Goal: Task Accomplishment & Management: Manage account settings

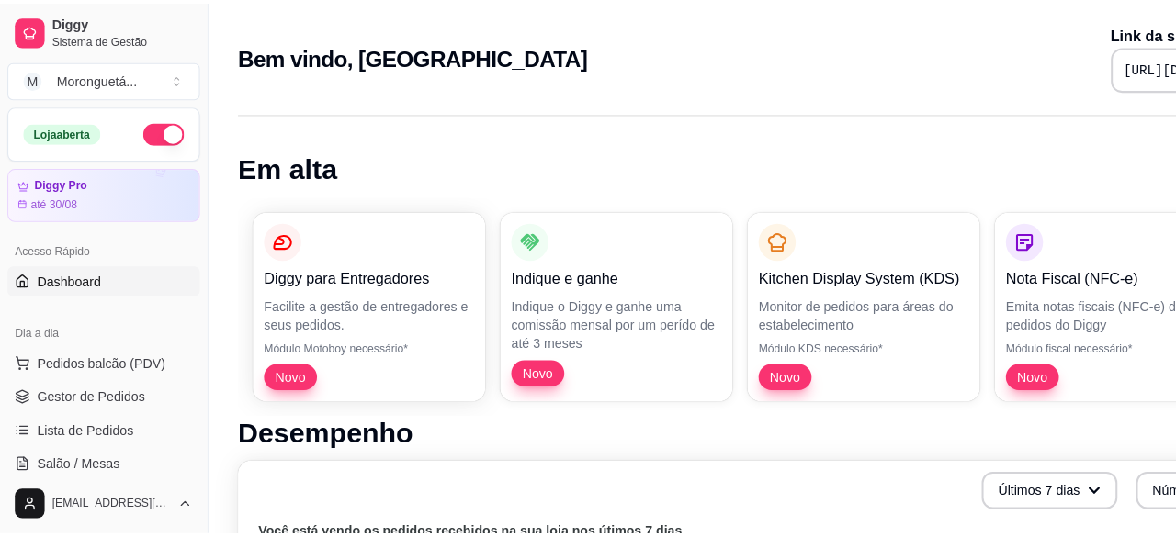
scroll to position [276, 0]
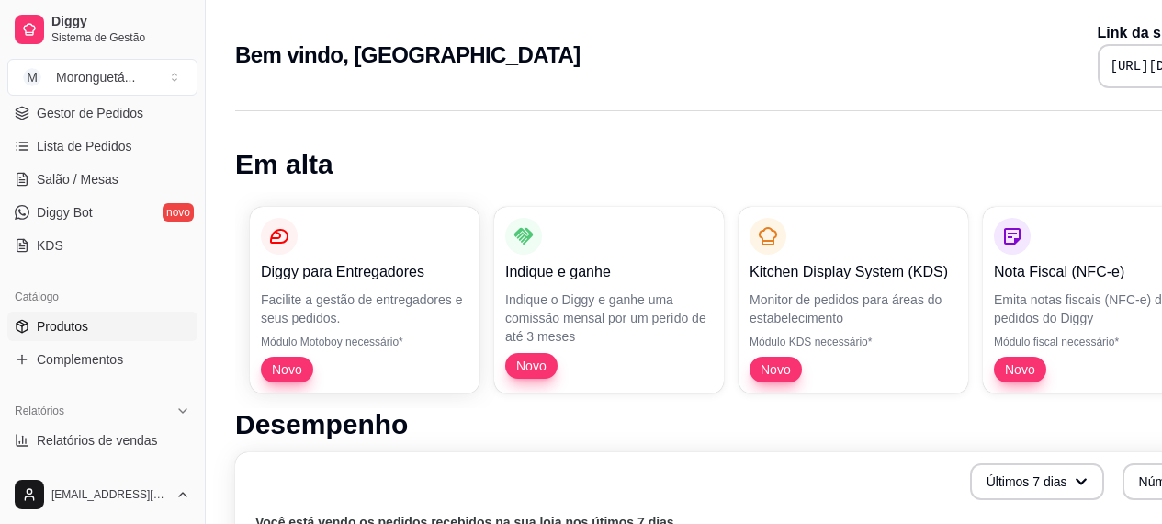
click at [99, 327] on link "Produtos" at bounding box center [102, 325] width 190 height 29
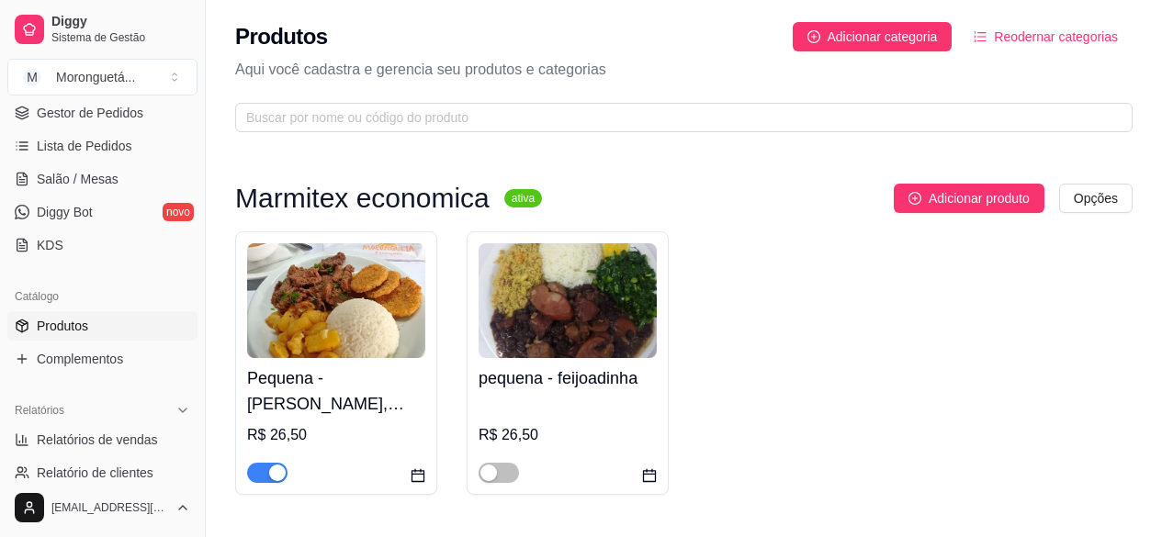
click at [300, 379] on h4 "Pequena - [PERSON_NAME], [PERSON_NAME] ou Linguicinha de Dumont (Escolha 1 opçã…" at bounding box center [336, 391] width 178 height 51
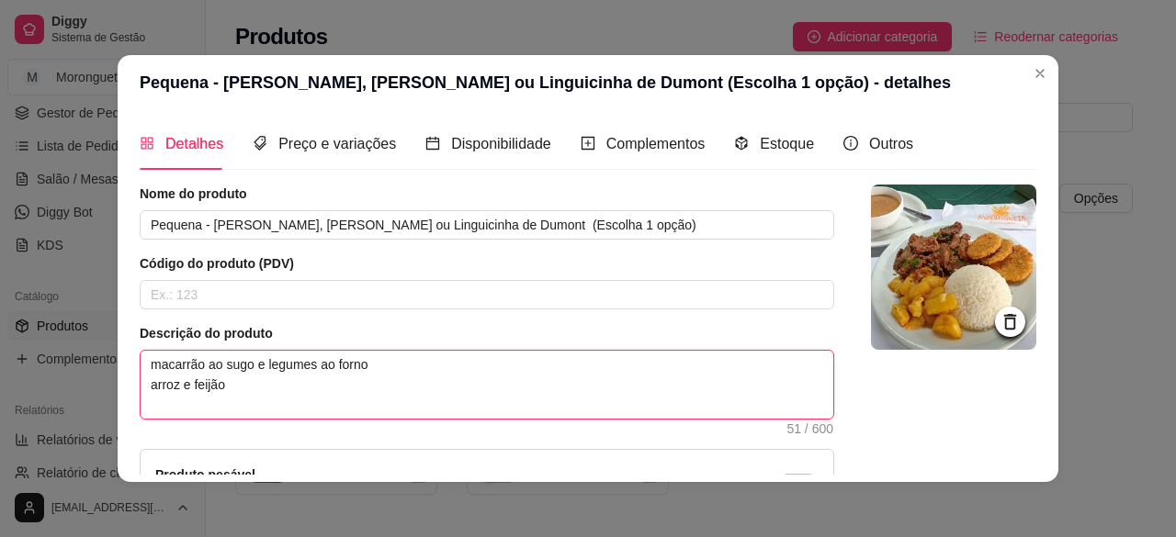
drag, startPoint x: 373, startPoint y: 363, endPoint x: 137, endPoint y: 363, distance: 236.1
click at [141, 363] on textarea "macarrão ao sugo e legumes ao forno arroz e feijão" at bounding box center [487, 385] width 693 height 68
paste textarea "cenoura na manteiga, ovo temperad"
type textarea "cenoura na manteiga, ovo temperado arroz e feijão"
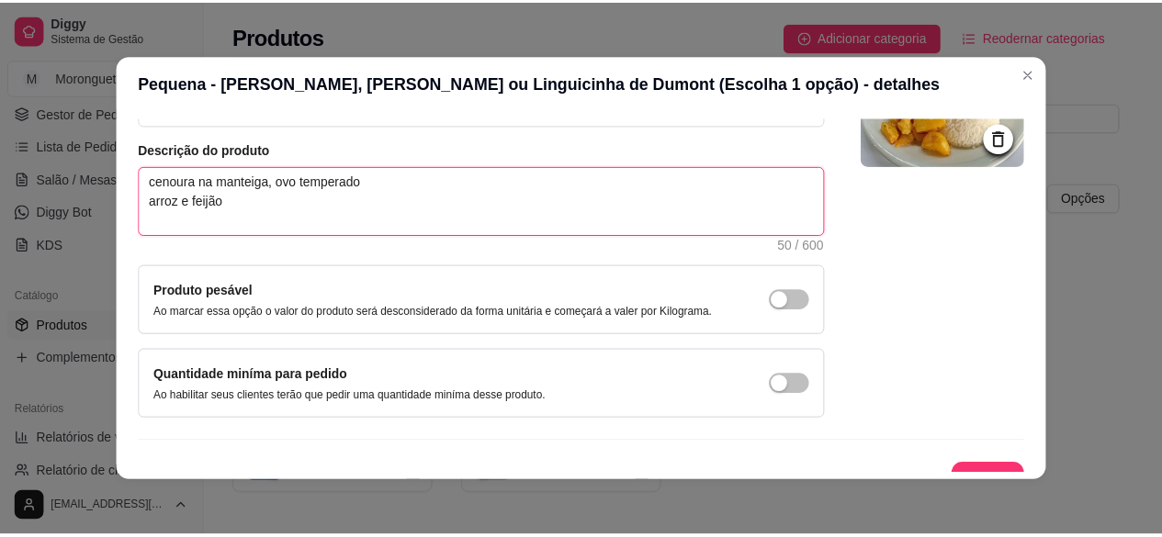
scroll to position [210, 0]
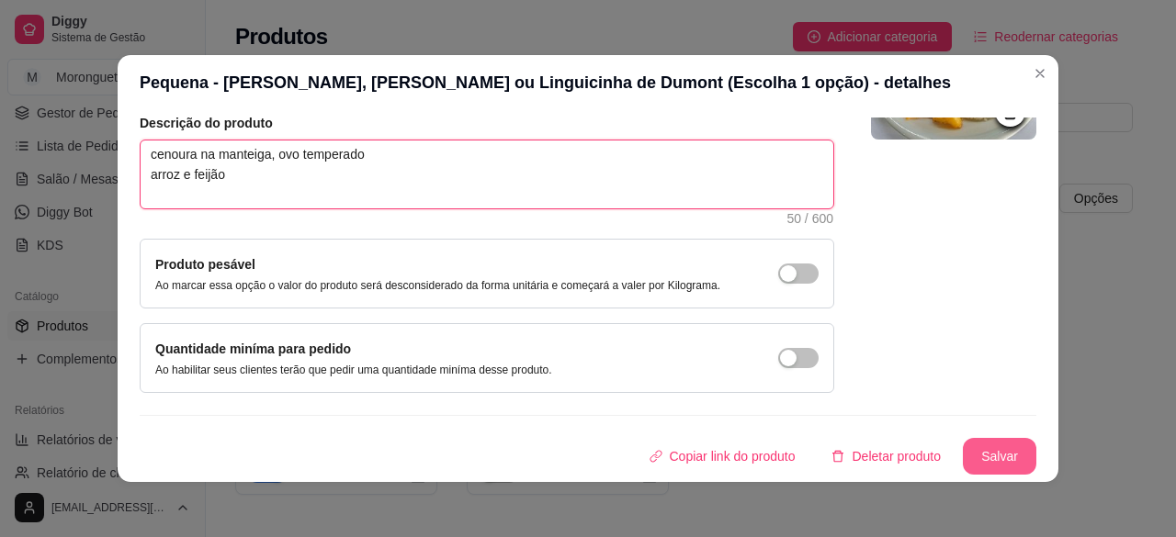
type textarea "cenoura na manteiga, ovo temperado arroz e feijão"
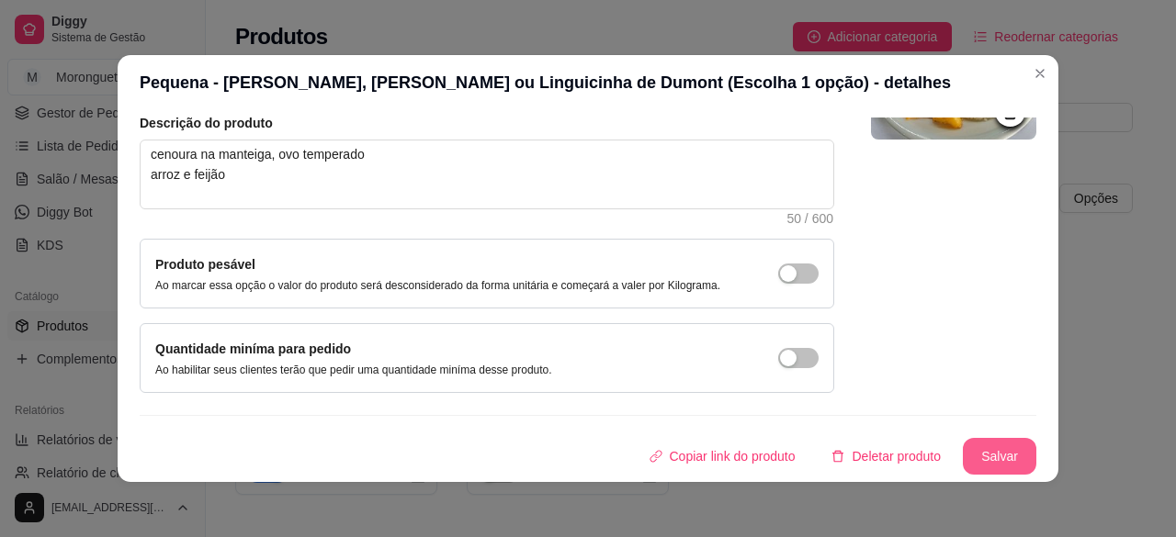
click at [966, 458] on button "Salvar" at bounding box center [999, 456] width 73 height 37
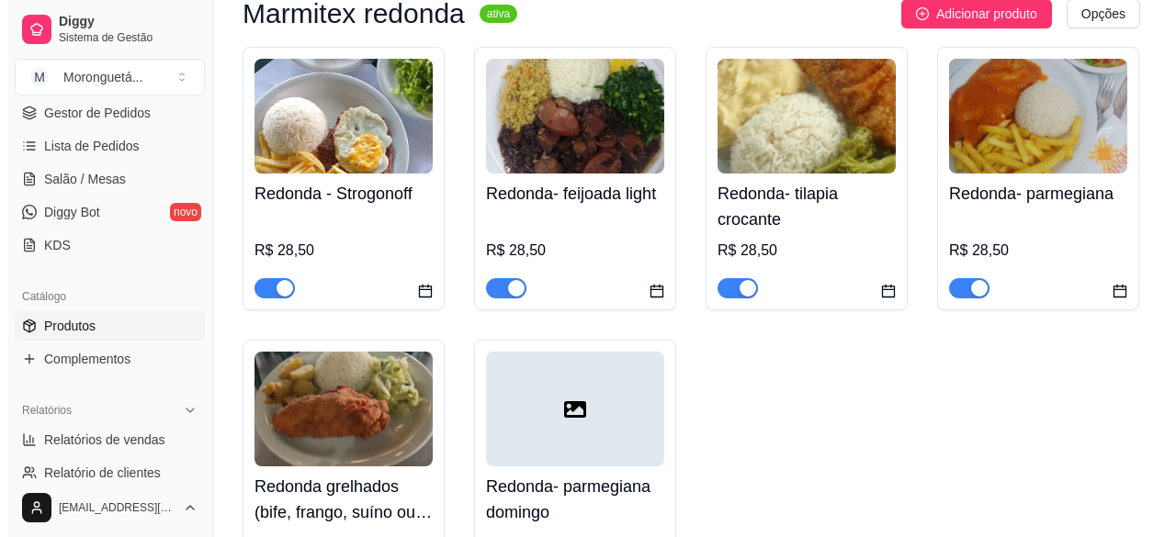
scroll to position [735, 0]
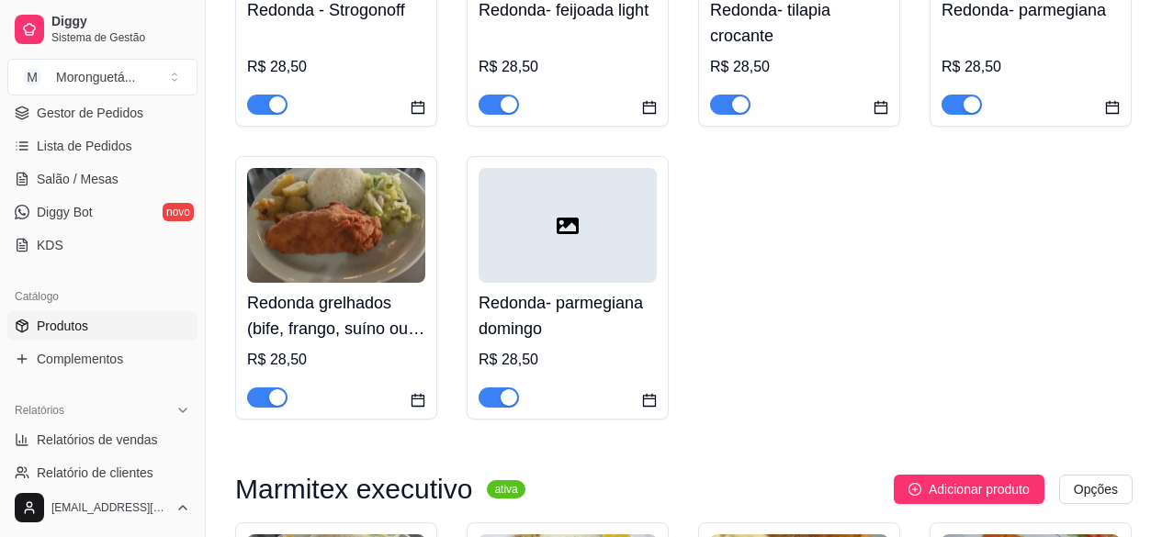
click at [368, 345] on div "Redonda grelhados (bife, frango, suíno ou Linguicinha) escolha 1 opção R$ 28,50" at bounding box center [336, 345] width 178 height 125
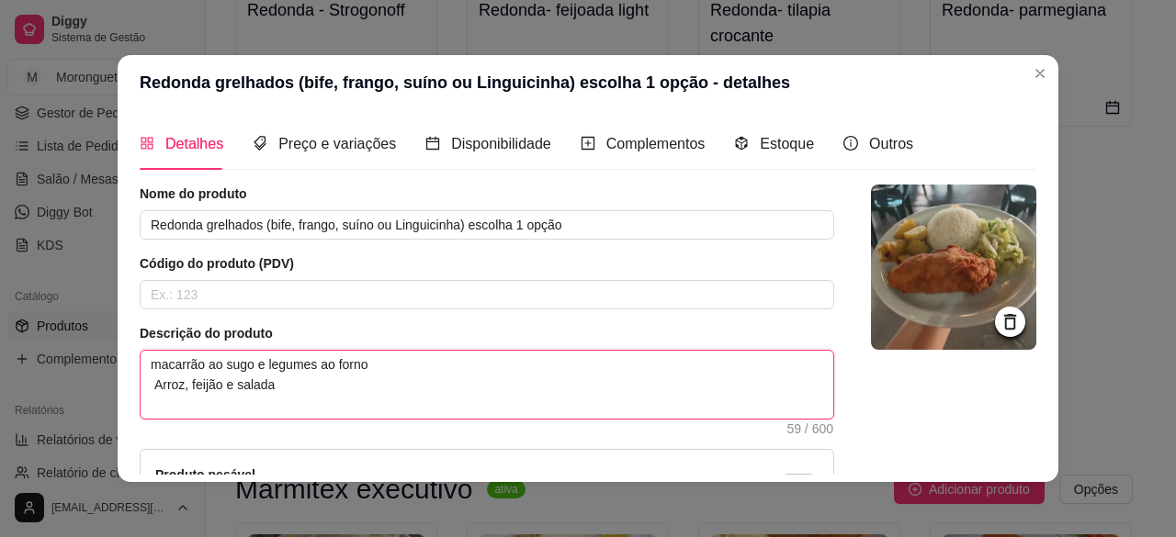
drag, startPoint x: 363, startPoint y: 367, endPoint x: 154, endPoint y: 355, distance: 208.9
click at [154, 355] on textarea "macarrão ao sugo e legumes ao forno Arroz, feijão e salada" at bounding box center [487, 385] width 693 height 68
click at [383, 397] on textarea "macarrão ao sugo e legumes ao forno Arroz, feijão e salada" at bounding box center [487, 385] width 693 height 68
drag, startPoint x: 359, startPoint y: 367, endPoint x: 140, endPoint y: 365, distance: 219.6
click at [141, 365] on textarea "macarrão ao sugo e legumes ao forno Arroz, feijão e salada" at bounding box center [487, 385] width 693 height 68
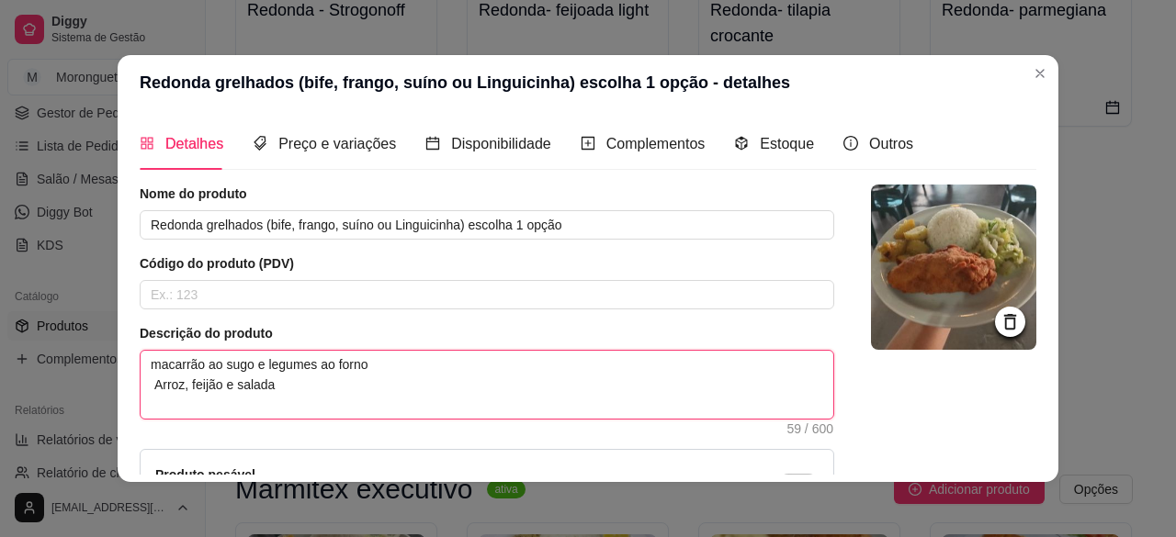
paste textarea "cenoura na manteiga, ovo temperad"
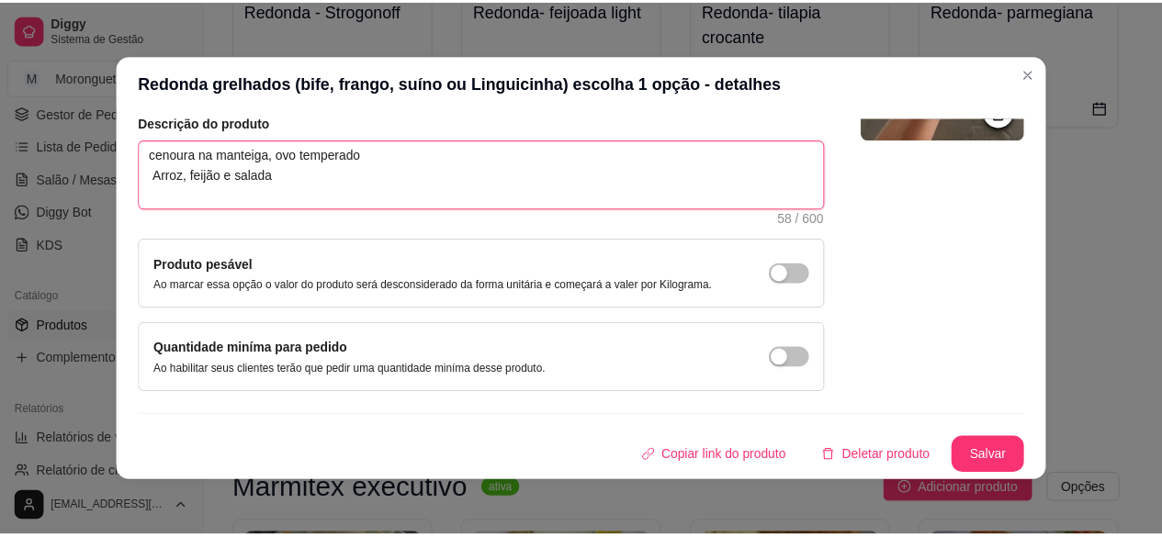
scroll to position [4, 0]
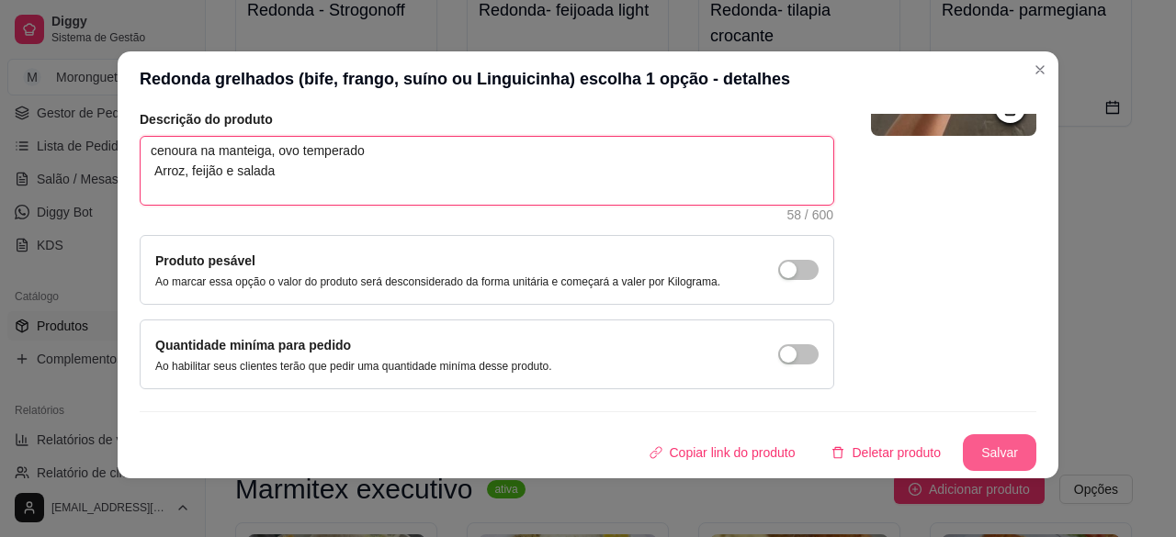
type textarea "cenoura na manteiga, ovo temperado Arroz, feijão e salada"
click at [993, 458] on button "Salvar" at bounding box center [1000, 453] width 72 height 36
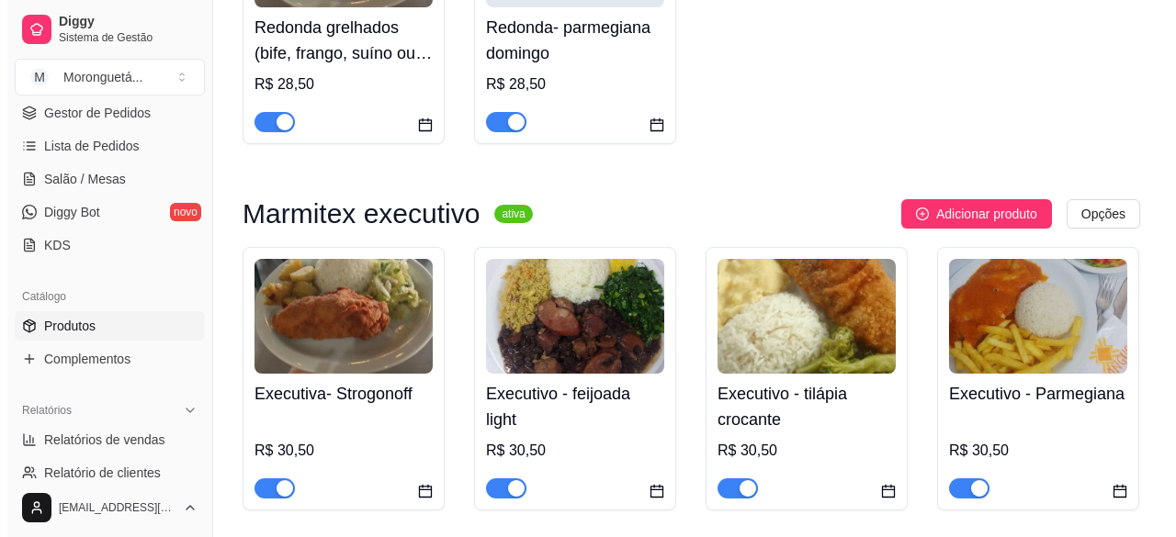
scroll to position [1194, 0]
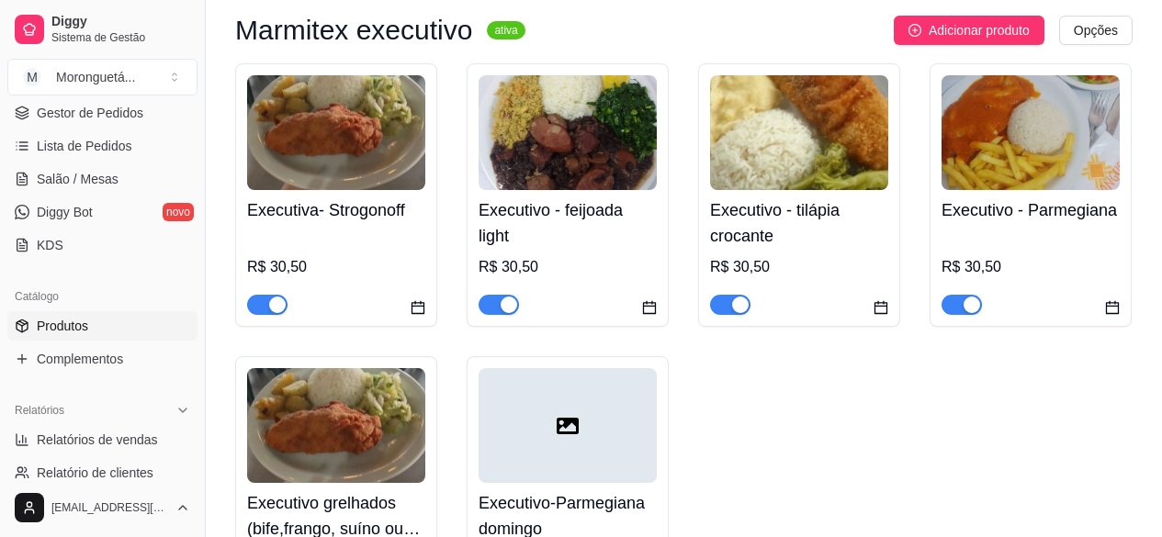
click at [376, 480] on img at bounding box center [336, 425] width 178 height 115
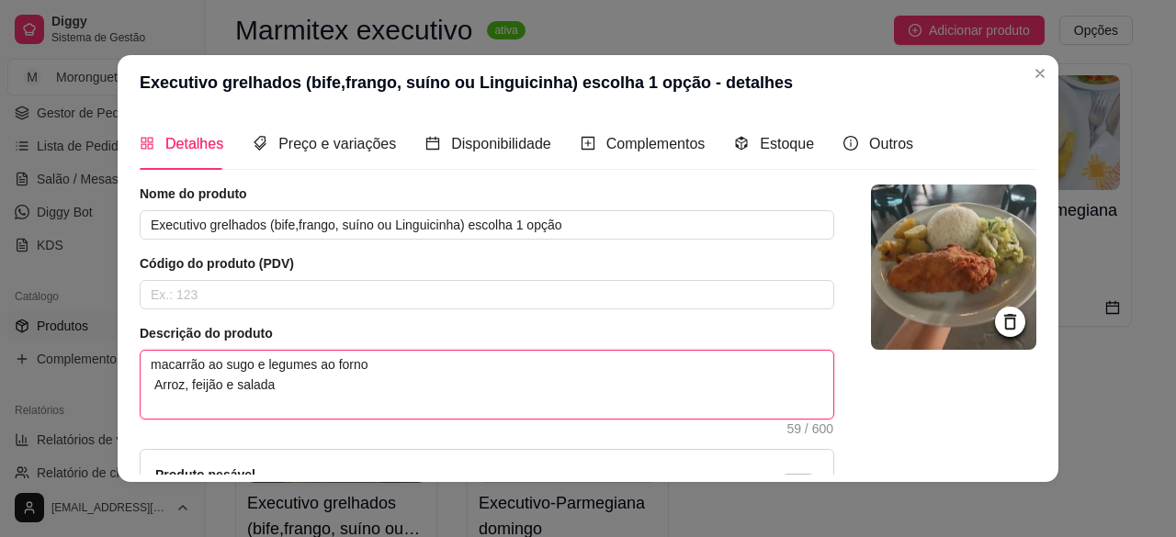
drag, startPoint x: 358, startPoint y: 361, endPoint x: 144, endPoint y: 355, distance: 214.2
click at [144, 355] on textarea "macarrão ao sugo e legumes ao forno Arroz, feijão e salada" at bounding box center [487, 385] width 693 height 68
paste textarea "cenoura na manteiga, ovo temperad"
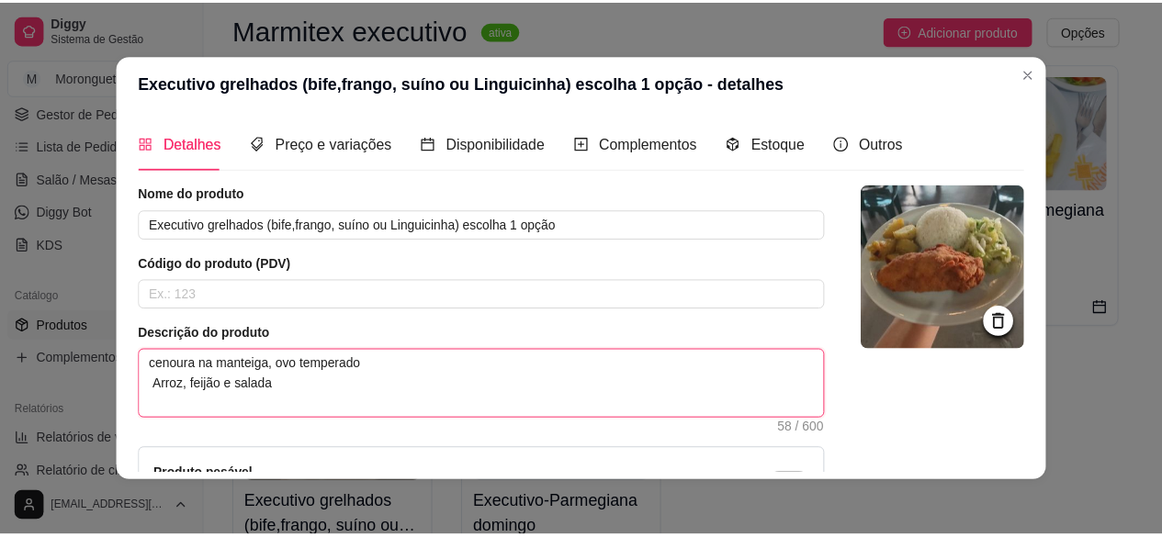
scroll to position [210, 0]
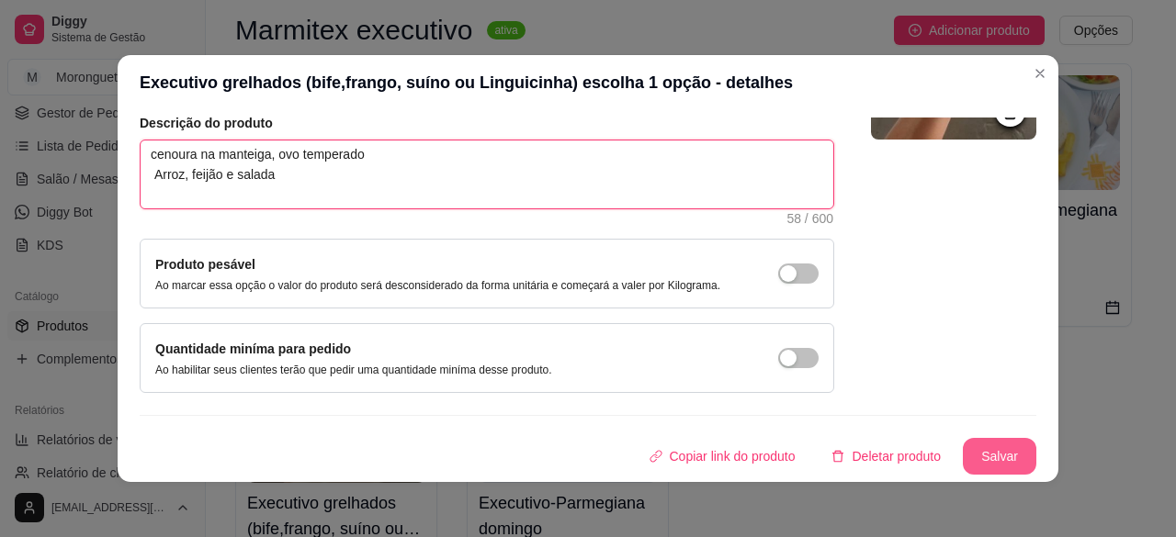
type textarea "cenoura na manteiga, ovo temperado Arroz, feijão e salada"
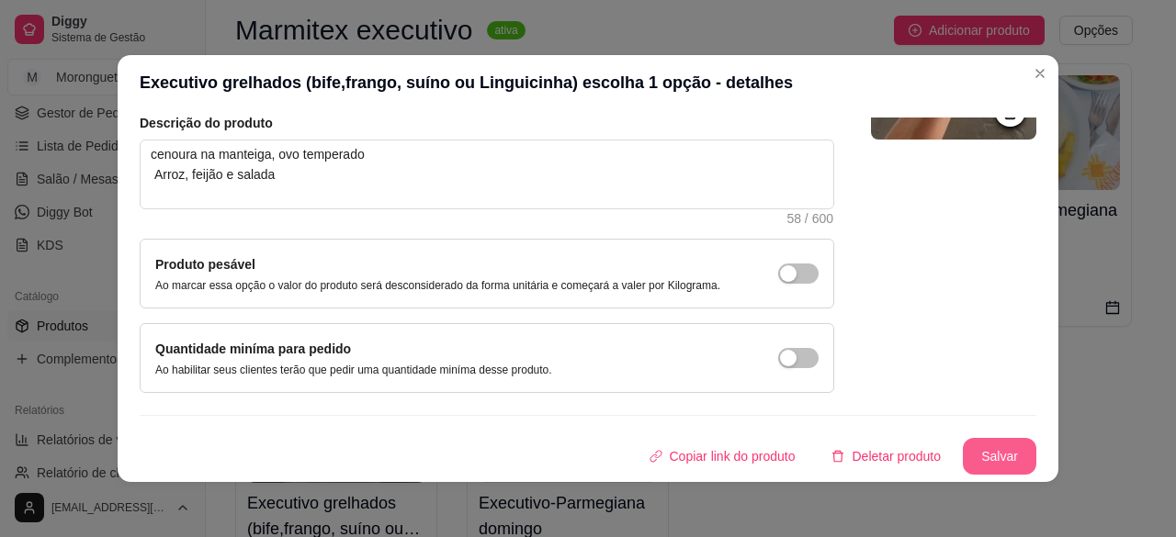
click at [963, 458] on button "Salvar" at bounding box center [999, 456] width 73 height 37
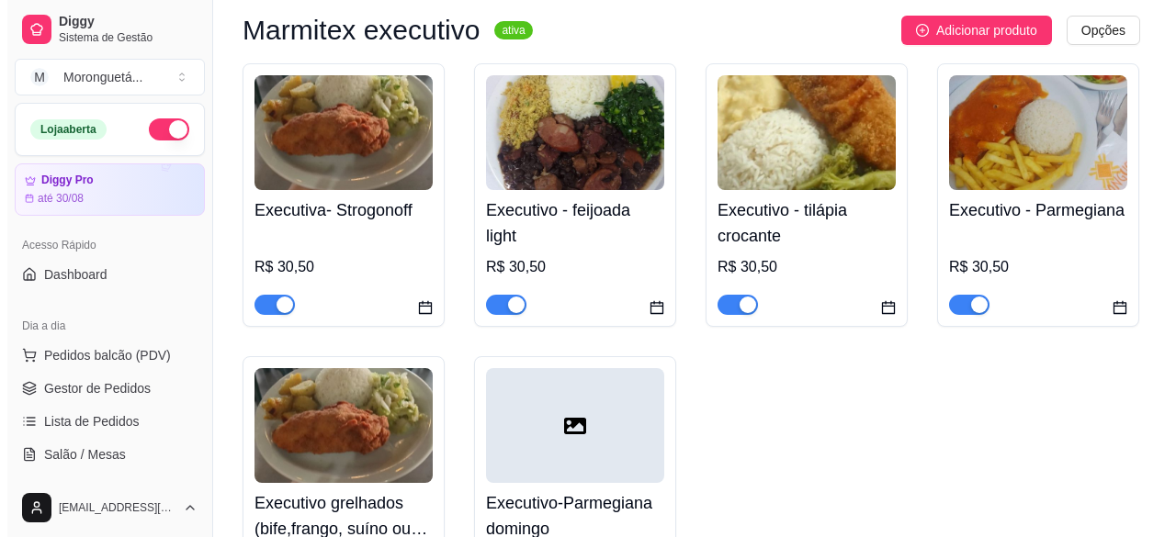
scroll to position [276, 0]
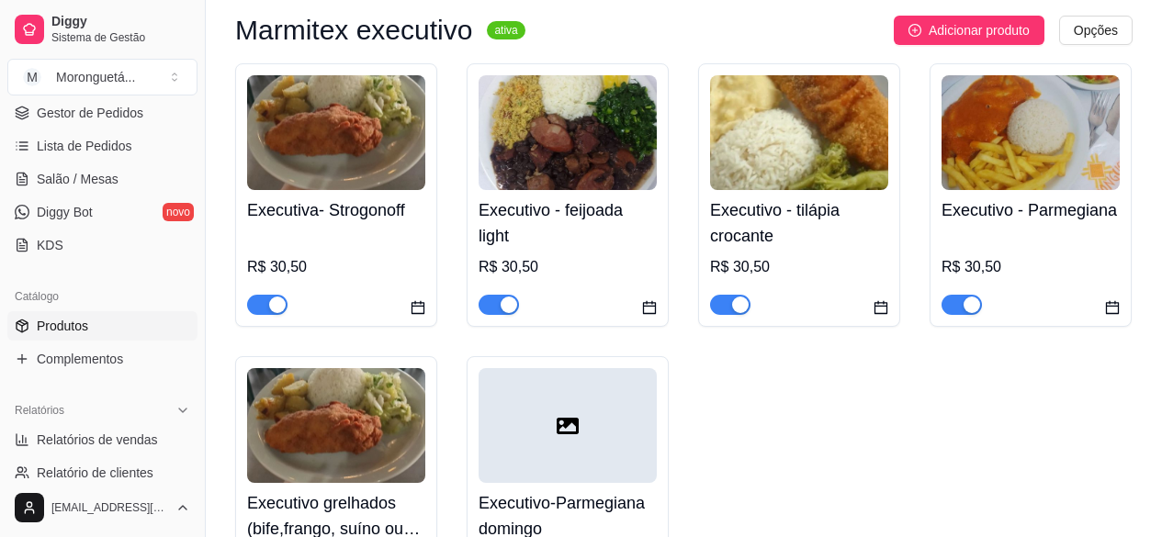
click at [358, 242] on div "R$ 30,50" at bounding box center [336, 273] width 178 height 85
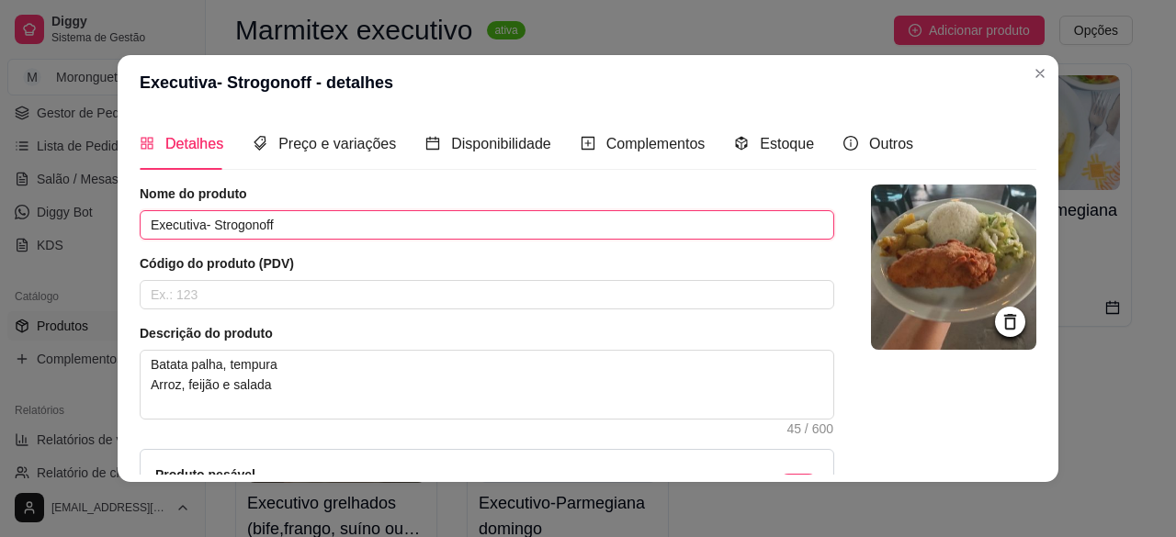
click at [294, 219] on input "Executiva- Strogonoff" at bounding box center [487, 224] width 695 height 29
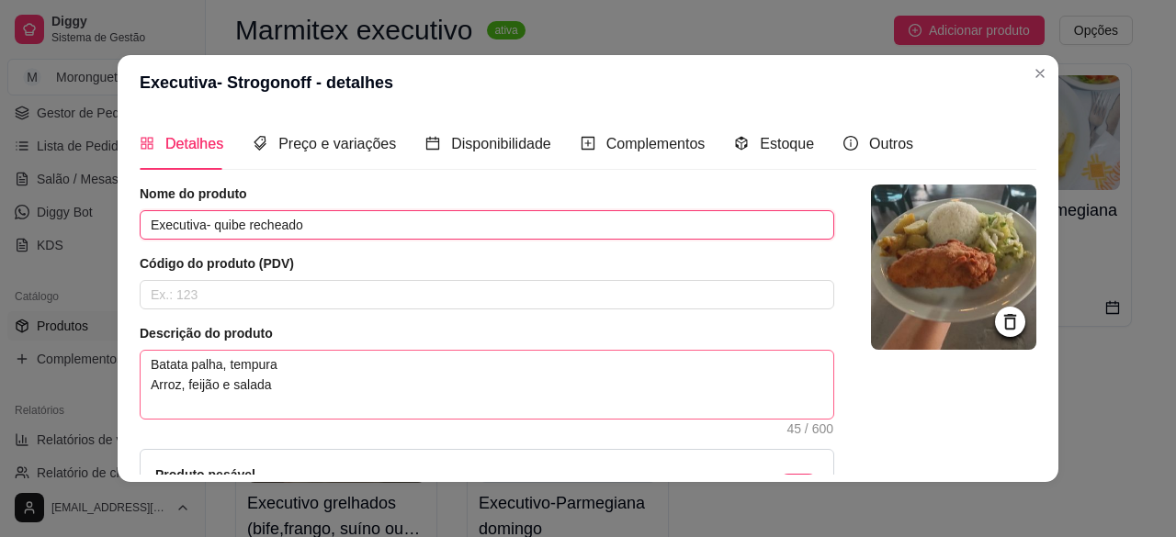
type input "Executiva- quibe recheado"
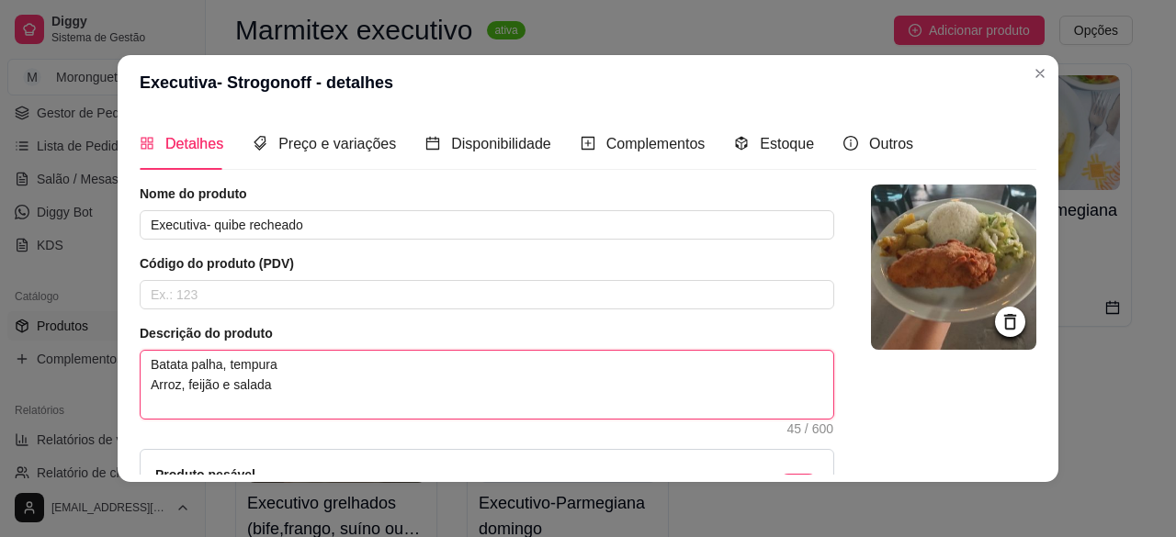
drag, startPoint x: 288, startPoint y: 354, endPoint x: 127, endPoint y: 367, distance: 162.3
click at [127, 367] on div "Detalhes Preço e variações Disponibilidade Complementos Estoque Outros Nome do …" at bounding box center [588, 296] width 941 height 372
paste textarea "cenoura na manteiga, ovo temperado"
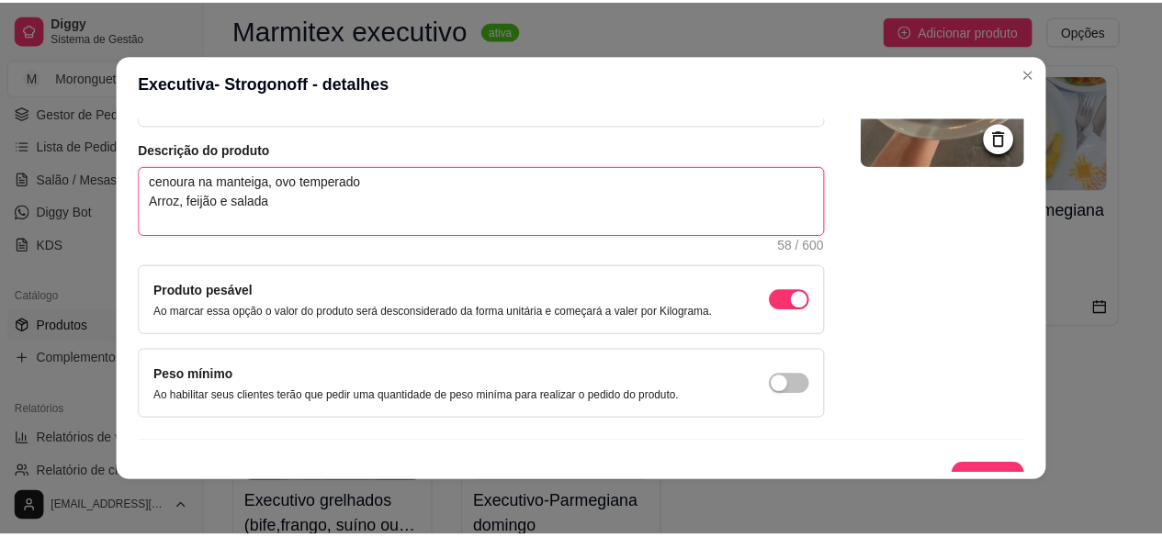
scroll to position [210, 0]
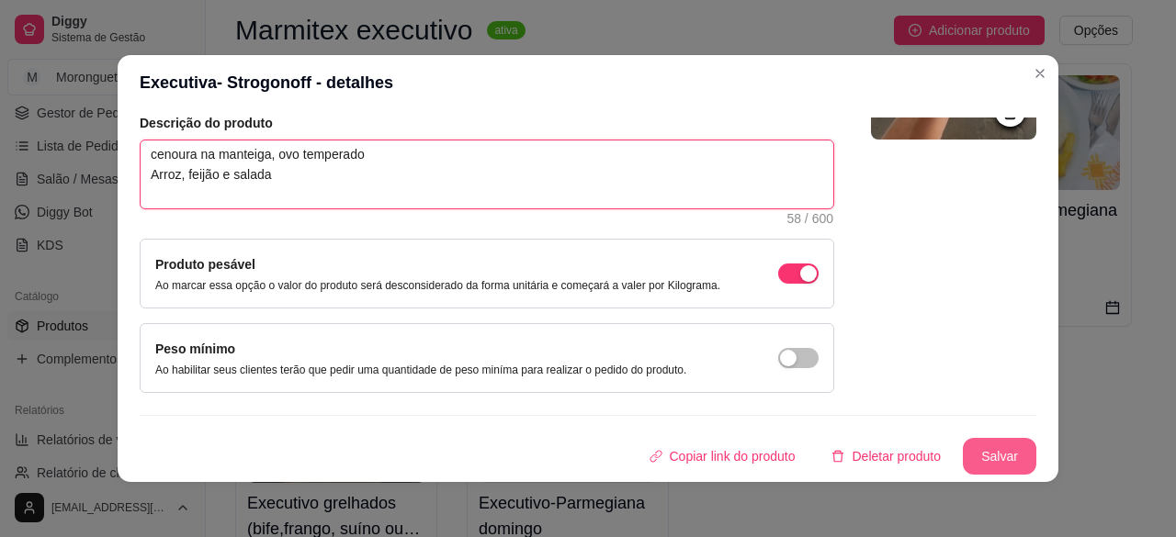
type textarea "cenoura na manteiga, ovo temperado Arroz, feijão e salada"
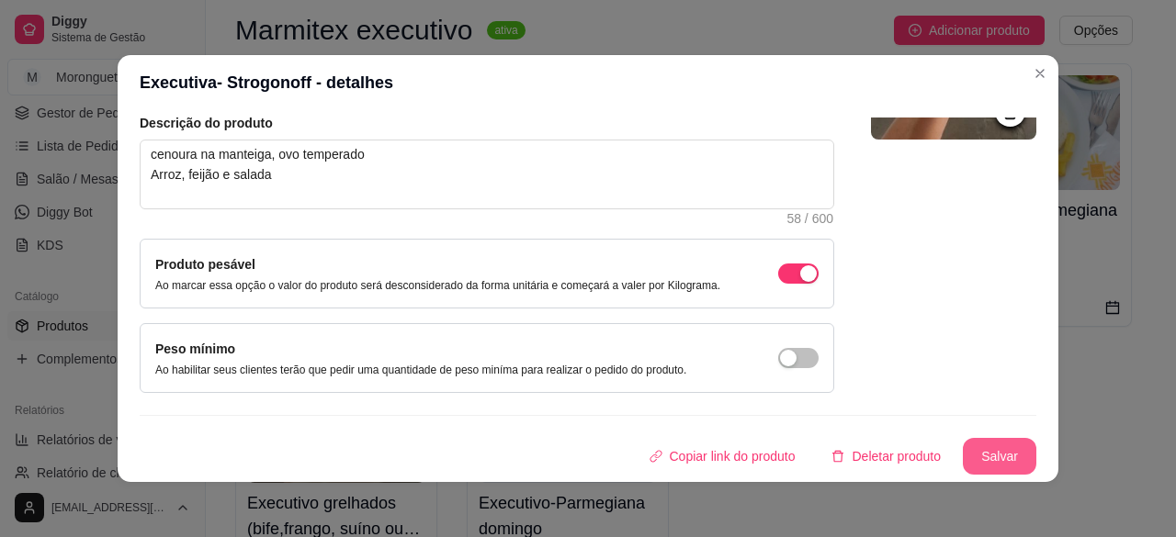
click at [975, 451] on button "Salvar" at bounding box center [999, 456] width 73 height 37
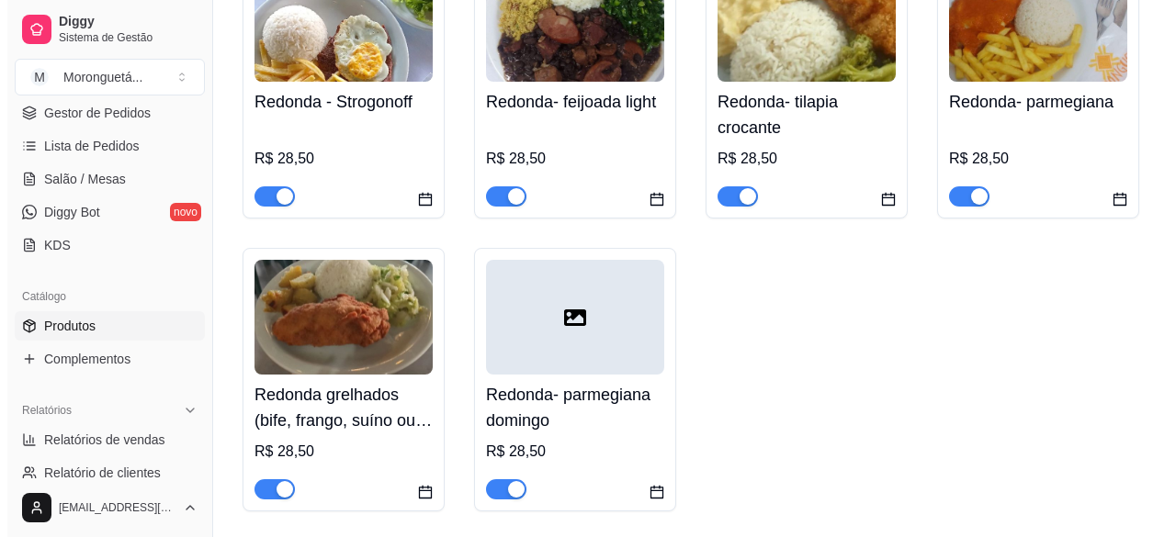
scroll to position [551, 0]
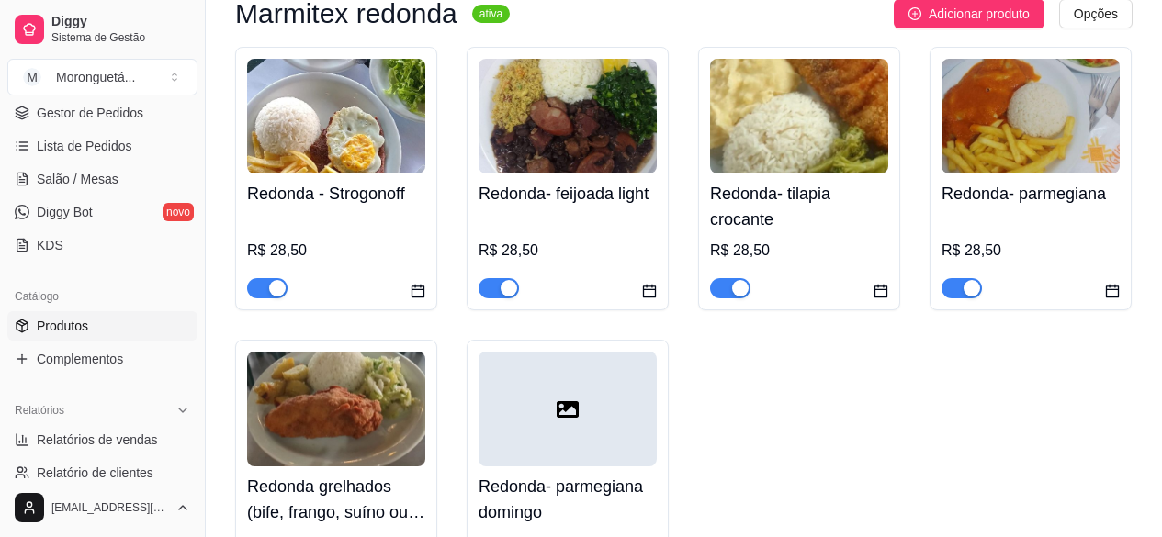
click at [356, 161] on img at bounding box center [336, 116] width 178 height 115
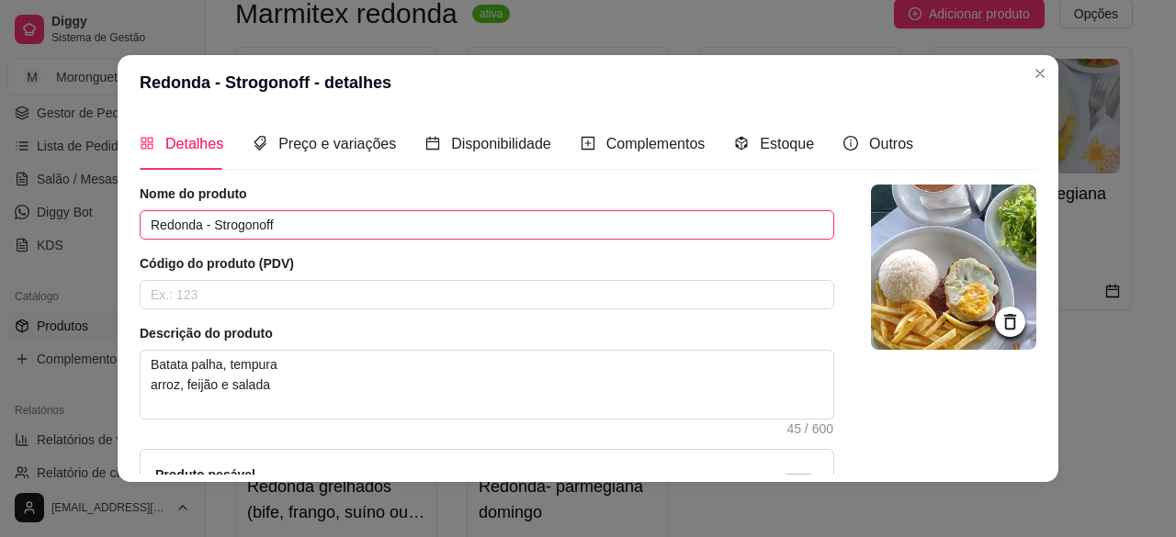
drag, startPoint x: 272, startPoint y: 222, endPoint x: 209, endPoint y: 219, distance: 63.5
click at [209, 219] on input "Redonda - Strogonoff" at bounding box center [487, 224] width 695 height 29
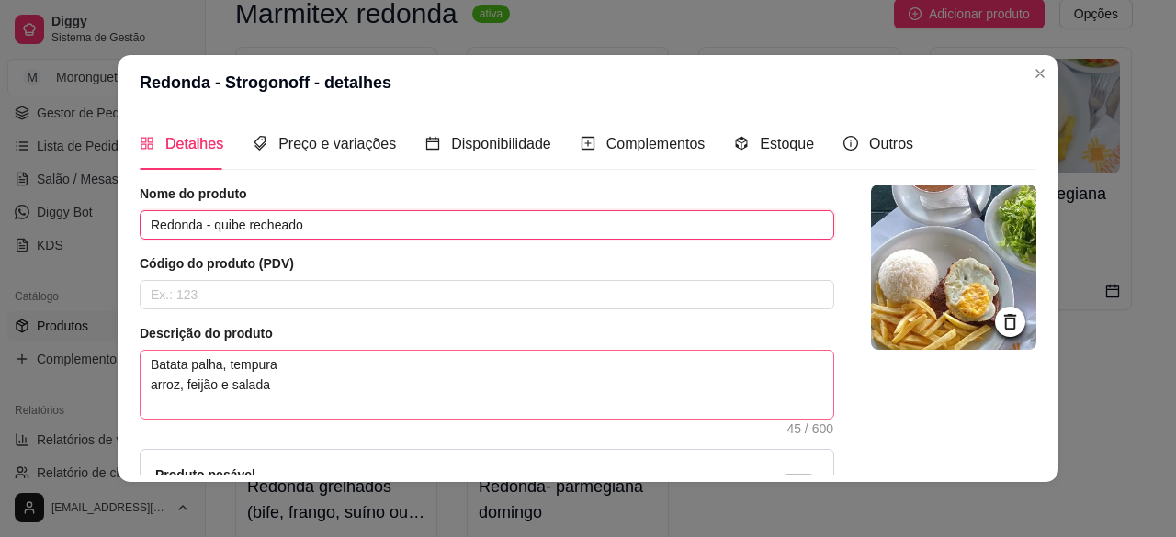
type input "Redonda - quibe recheado"
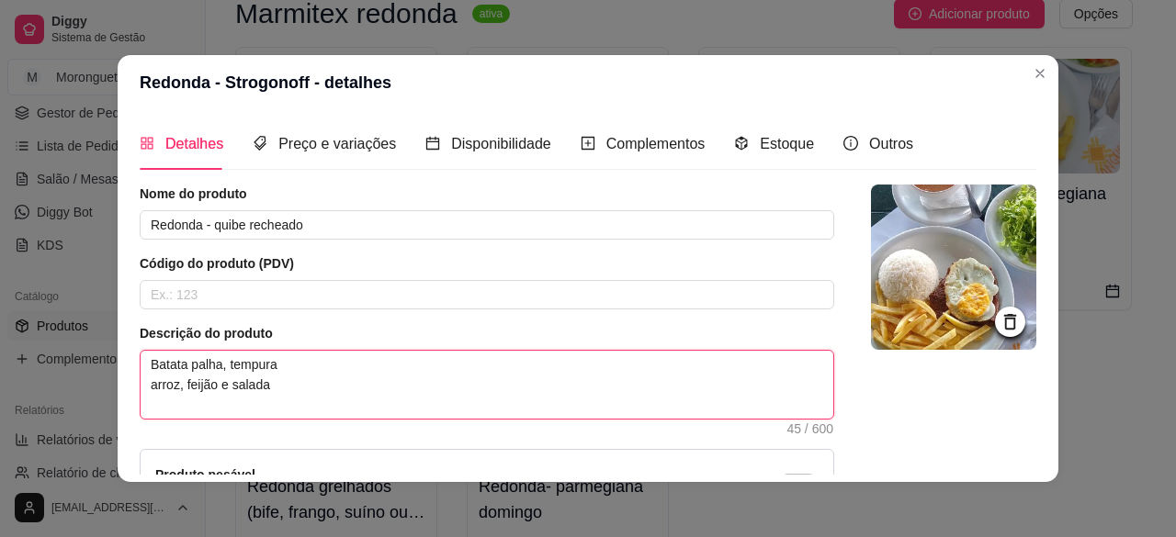
drag, startPoint x: 279, startPoint y: 362, endPoint x: 145, endPoint y: 357, distance: 134.2
click at [145, 357] on textarea "Batata palha, tempura arroz, feijão e salada" at bounding box center [487, 385] width 693 height 68
paste textarea "cenoura na manteiga, ovo temperado"
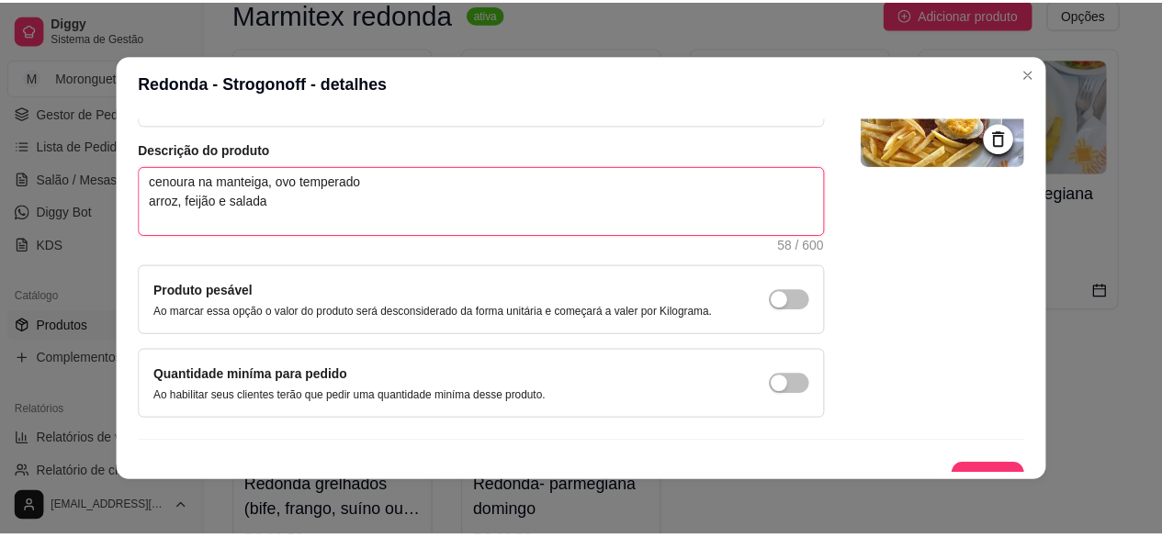
scroll to position [210, 0]
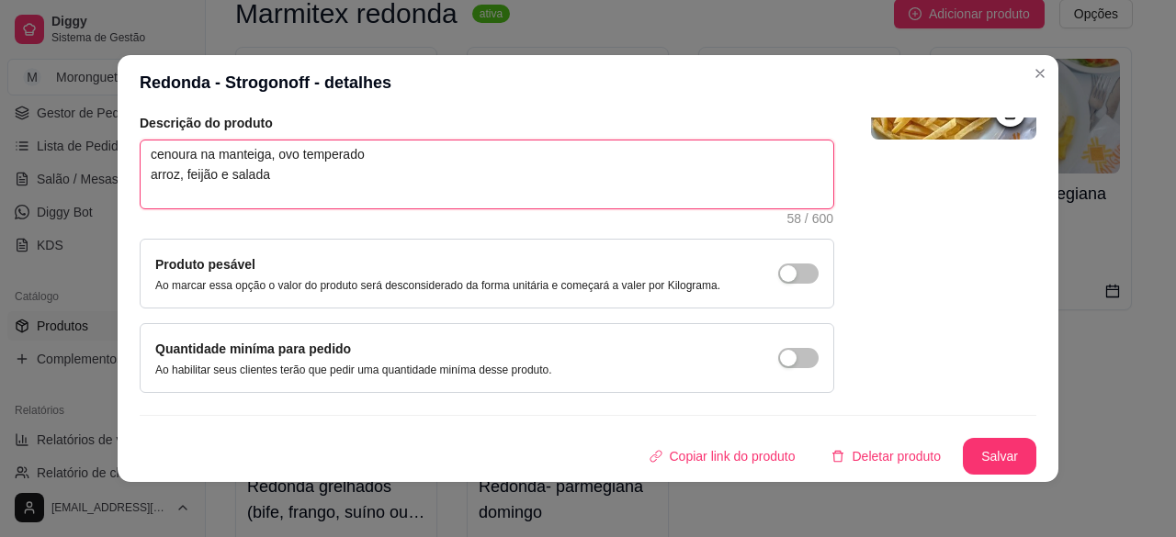
type textarea "cenoura na manteiga, ovo temperado arroz, feijão e salada"
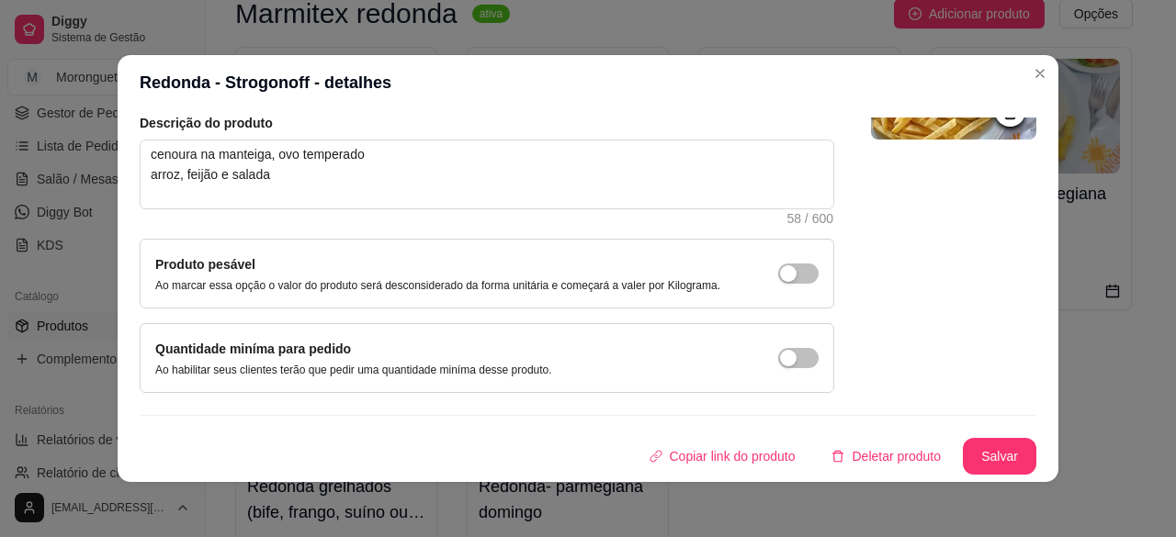
click at [988, 443] on button "Salvar" at bounding box center [999, 456] width 73 height 37
